Goal: Information Seeking & Learning: Learn about a topic

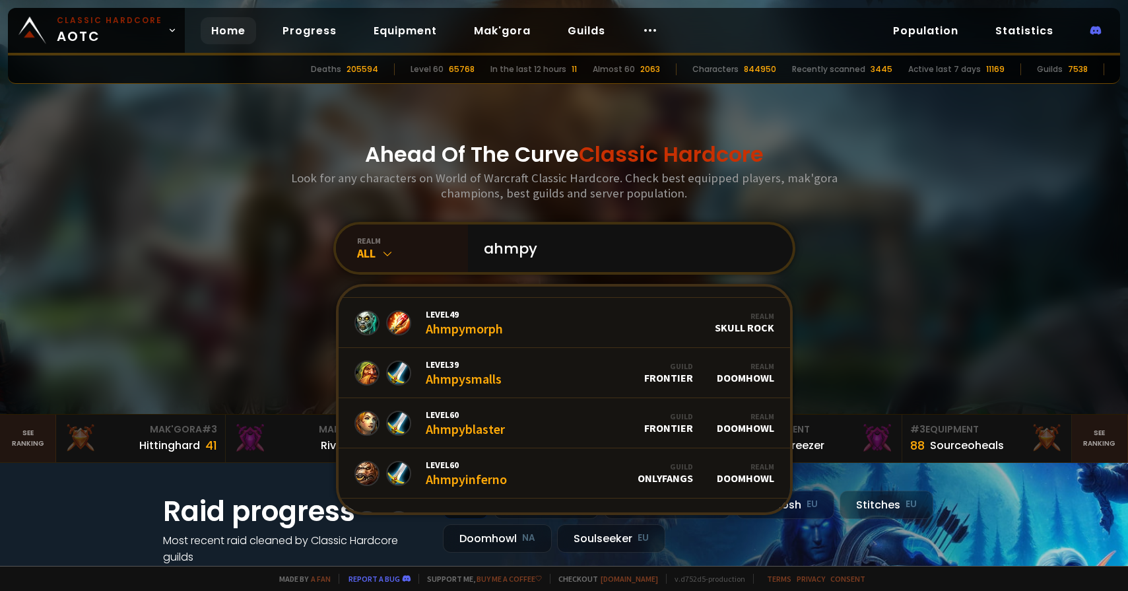
scroll to position [230, 0]
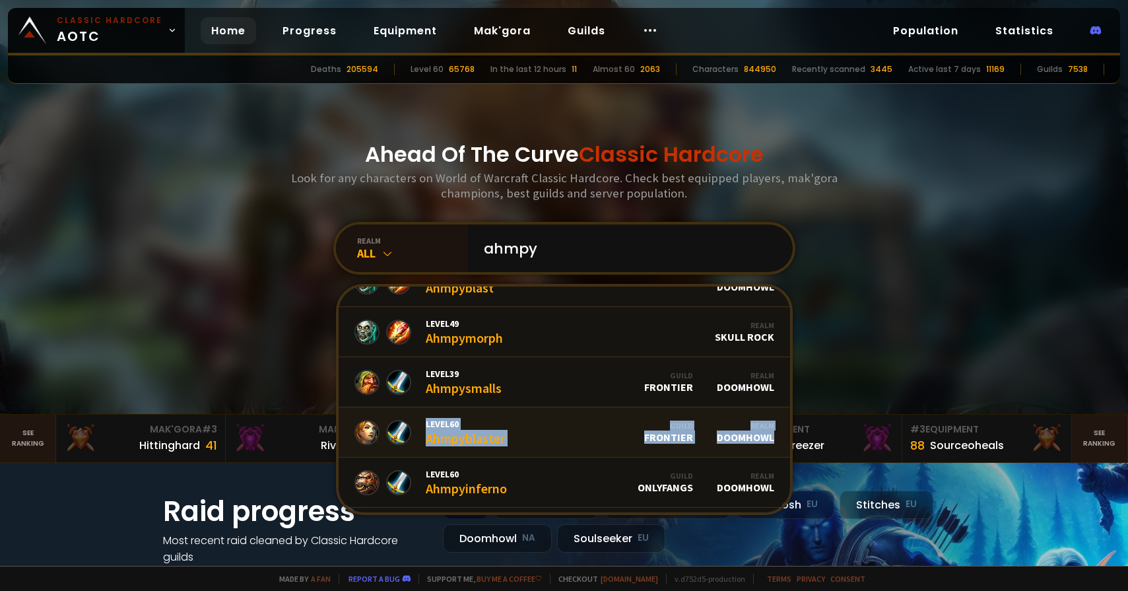
click at [526, 420] on link "Level 60 Ahmpyblaster Guild Frontier Realm Doomhowl" at bounding box center [565, 432] width 452 height 50
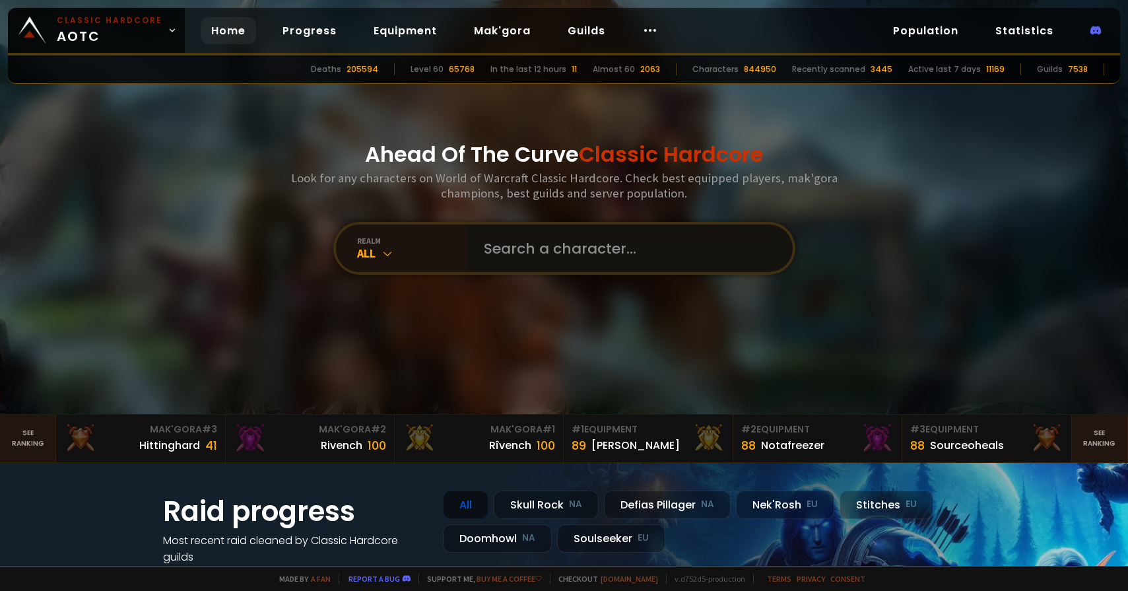
click at [560, 267] on input "text" at bounding box center [626, 248] width 301 height 48
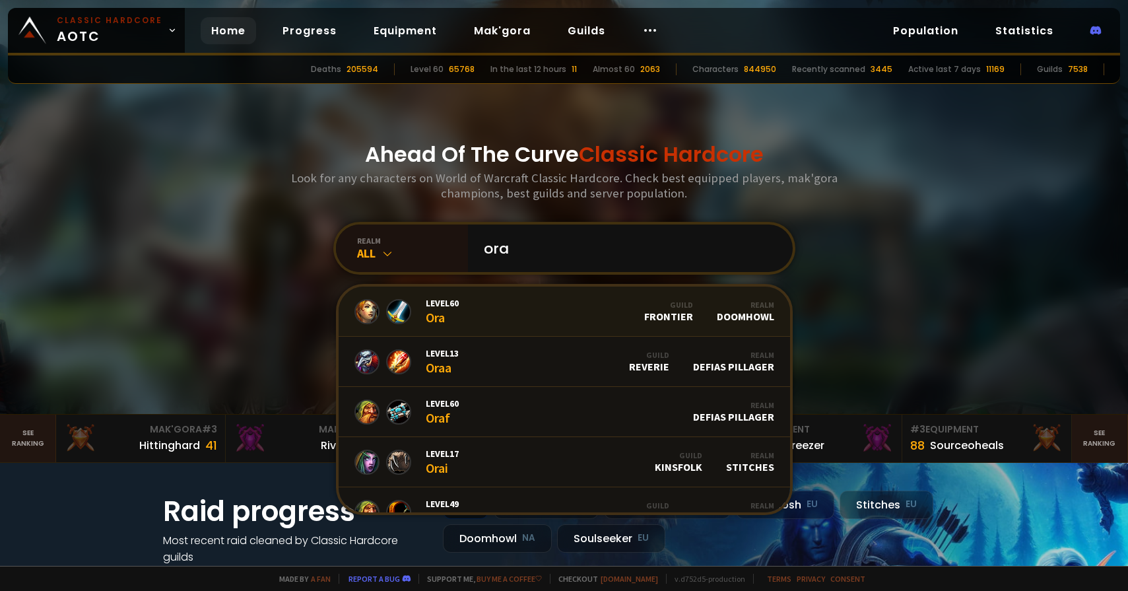
click at [580, 315] on link "Level 60 Ora Guild Frontier Realm Doomhowl" at bounding box center [565, 312] width 452 height 50
click at [568, 258] on input "ora" at bounding box center [626, 248] width 301 height 48
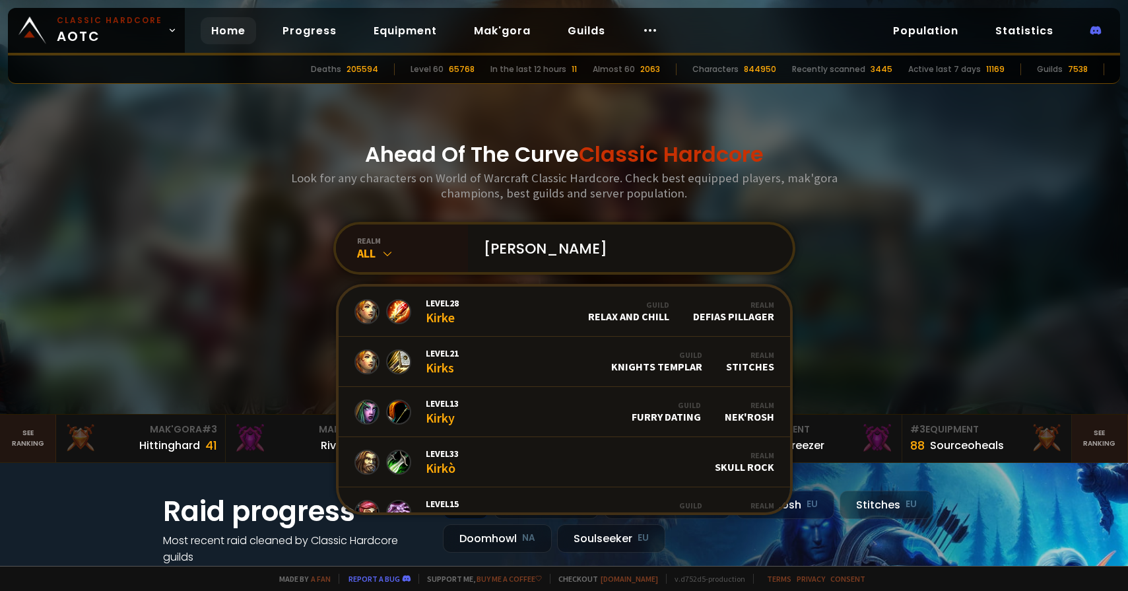
click at [527, 246] on input "kirk" at bounding box center [626, 248] width 301 height 48
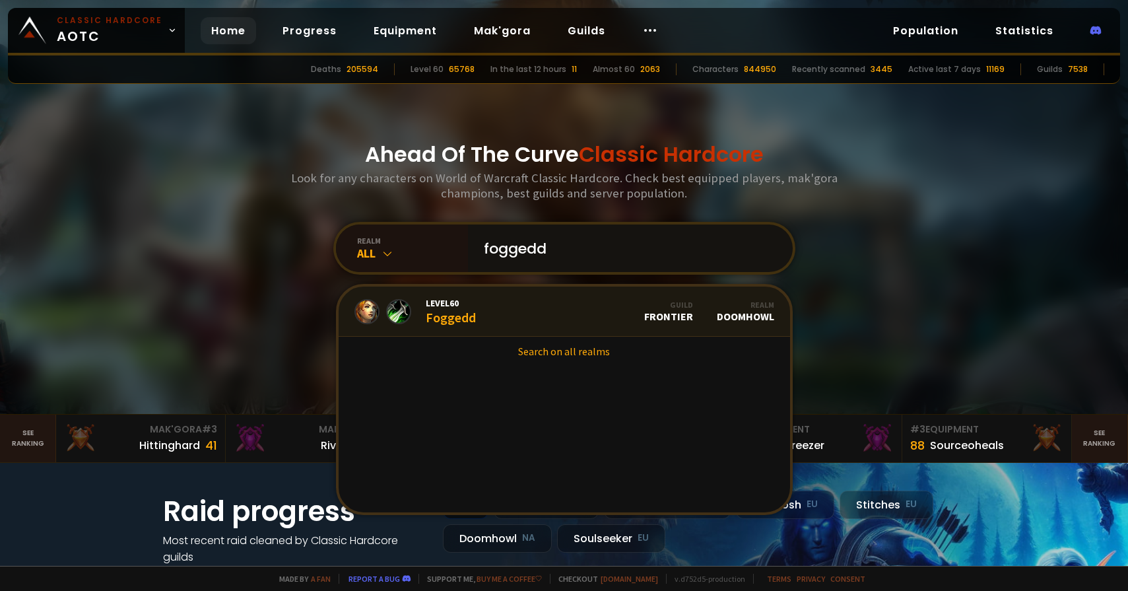
type input "foggedd"
click at [559, 315] on link "Level 60 Foggedd Guild Frontier Realm Doomhowl" at bounding box center [565, 312] width 452 height 50
click at [564, 248] on input "foggedd" at bounding box center [626, 248] width 301 height 48
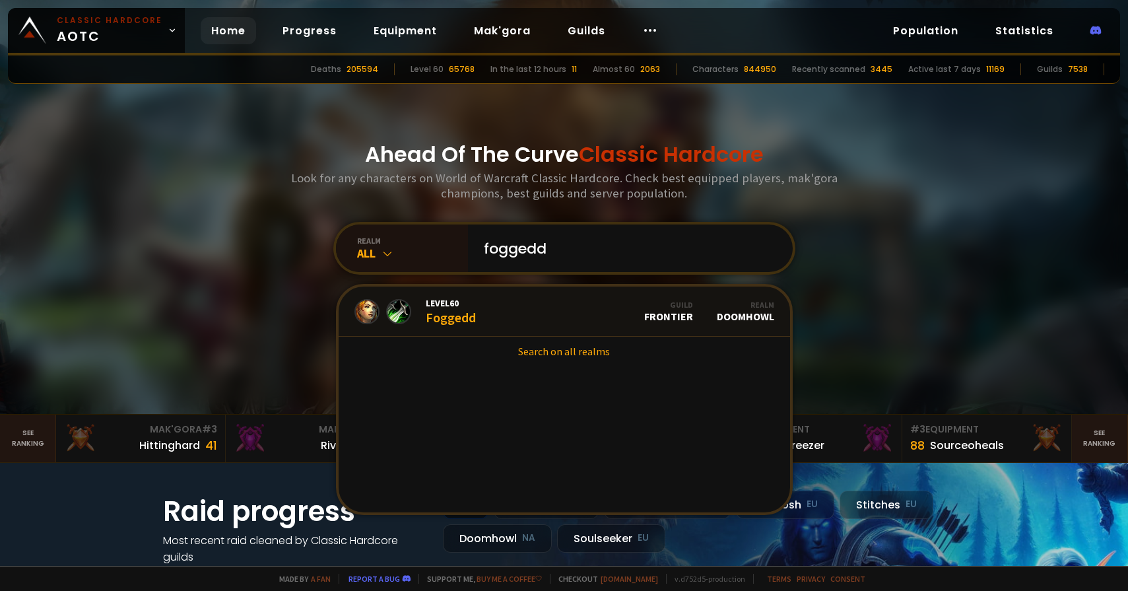
click at [885, 283] on div "Ahead Of The Curve Classic Hardcore Look for any characters on World of Warcraf…" at bounding box center [564, 207] width 796 height 414
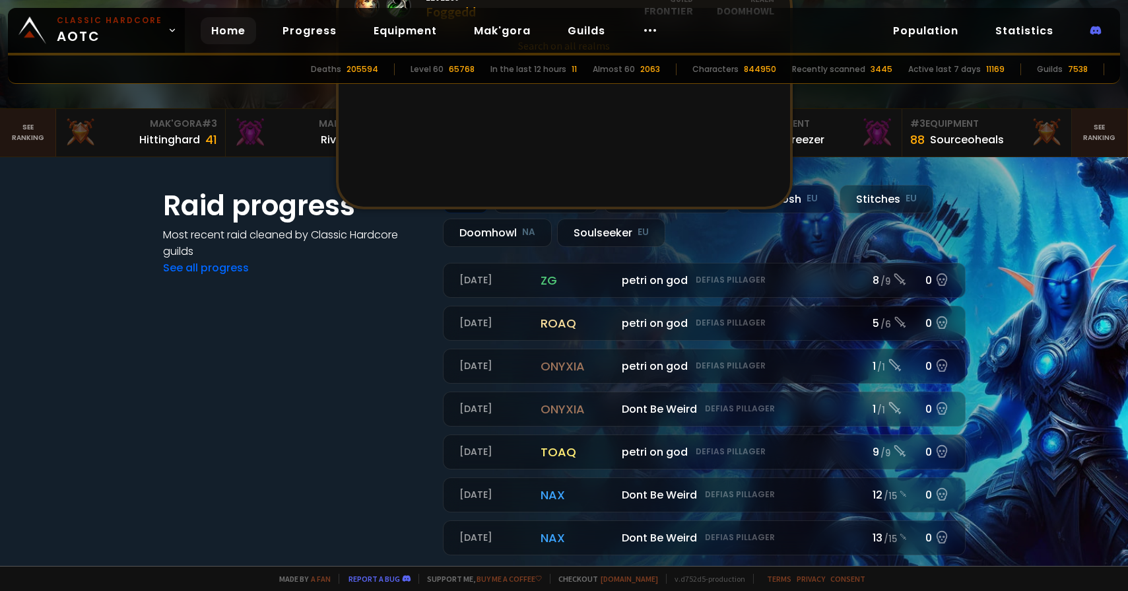
scroll to position [405, 0]
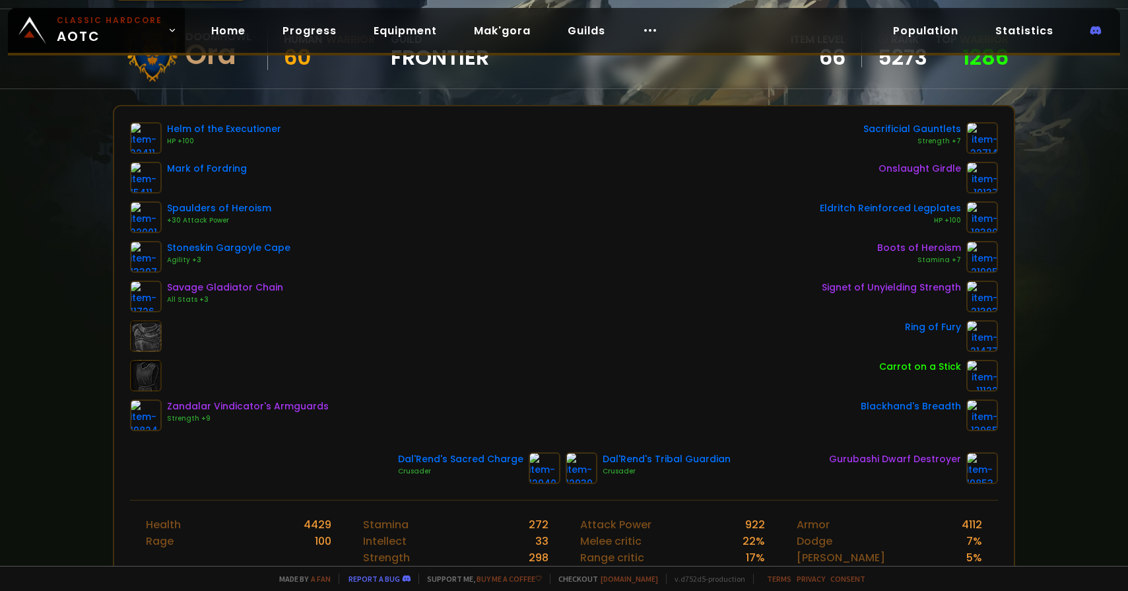
scroll to position [98, 0]
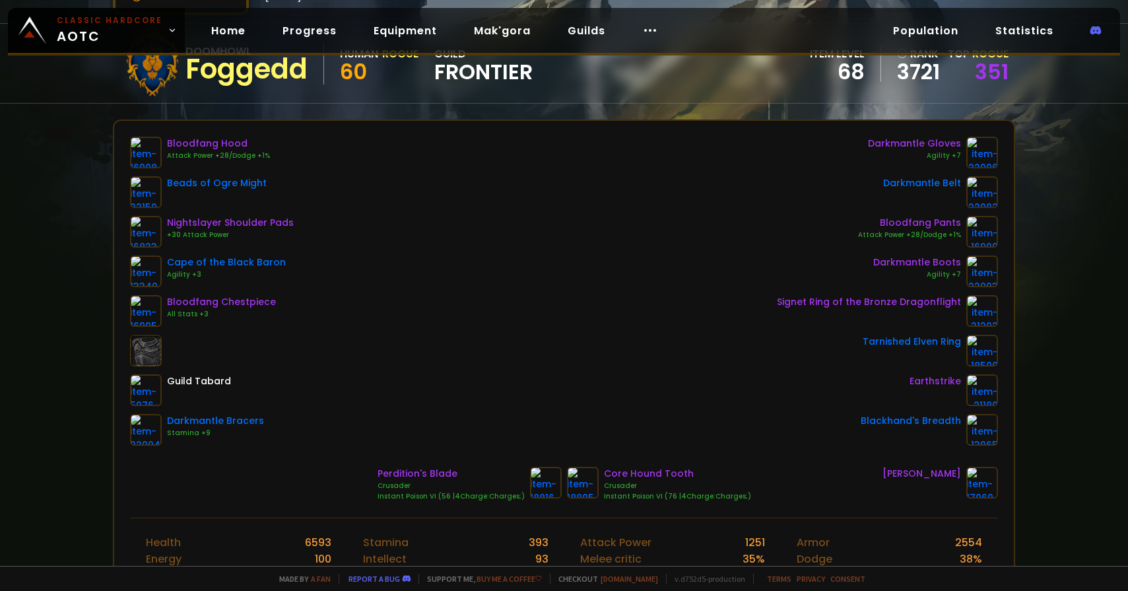
scroll to position [116, 0]
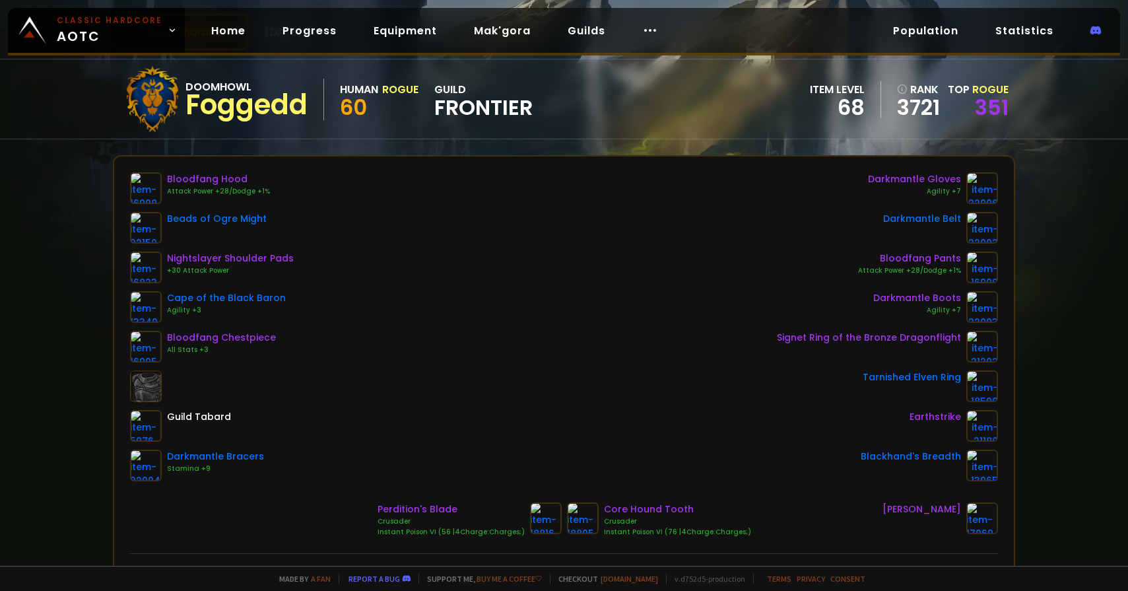
scroll to position [81, 0]
